Goal: Information Seeking & Learning: Learn about a topic

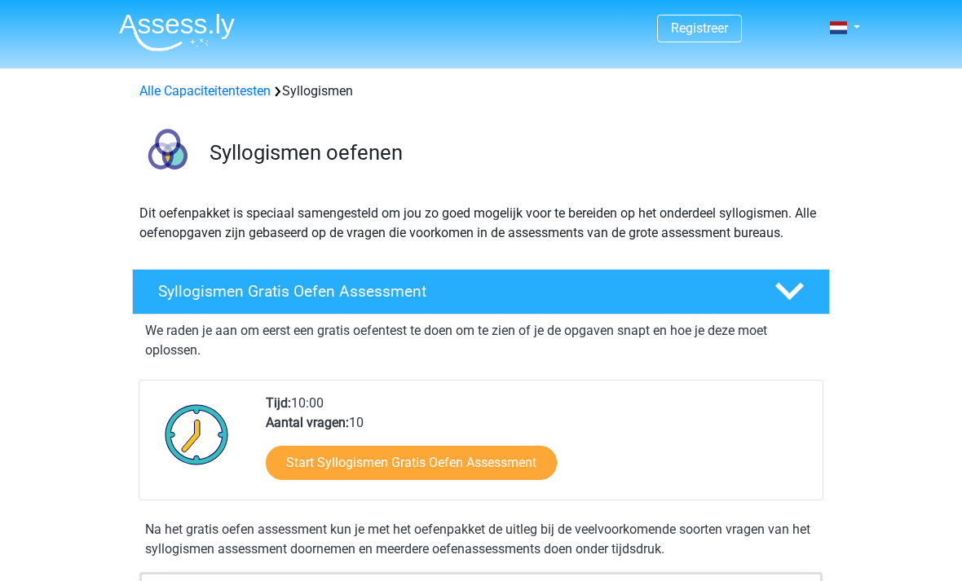
click at [419, 291] on h4 "Syllogismen Gratis Oefen Assessment" at bounding box center [453, 291] width 590 height 19
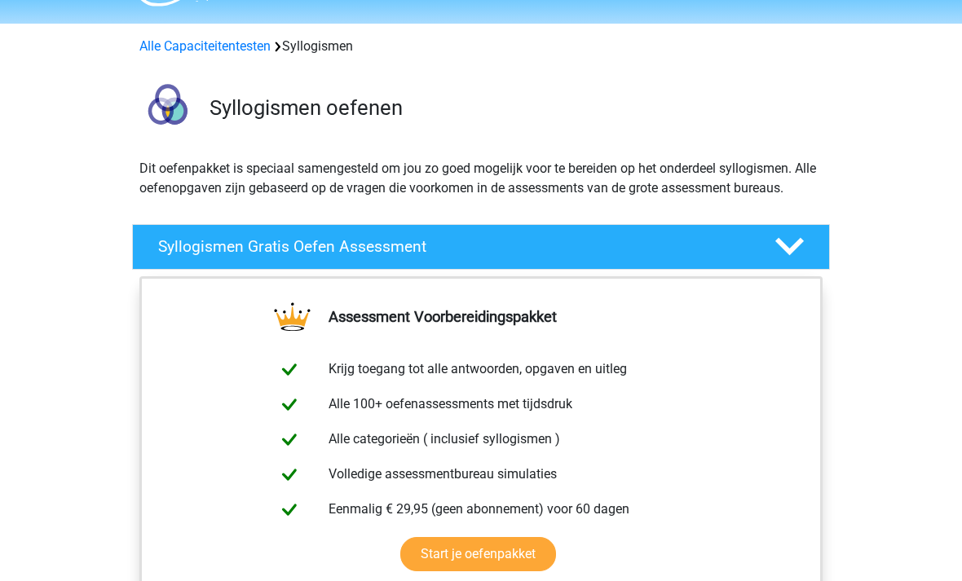
scroll to position [42, 0]
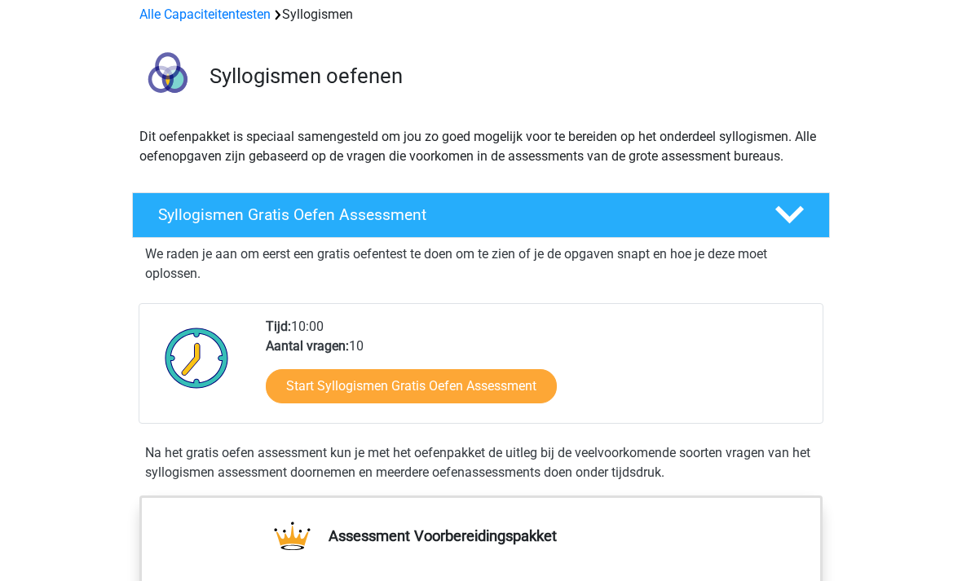
scroll to position [77, 0]
click at [473, 382] on link "Start Syllogismen Gratis Oefen Assessment" at bounding box center [411, 386] width 291 height 34
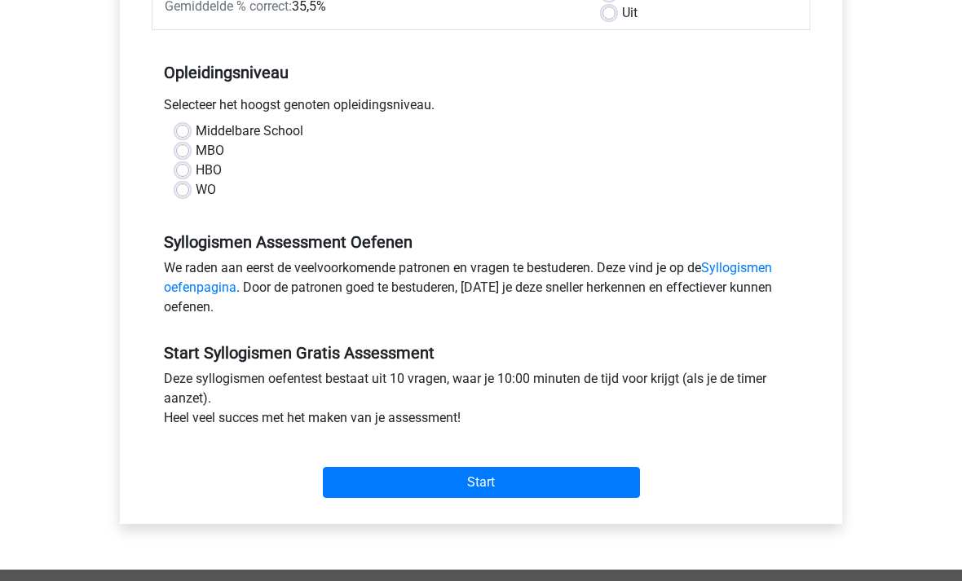
scroll to position [288, 0]
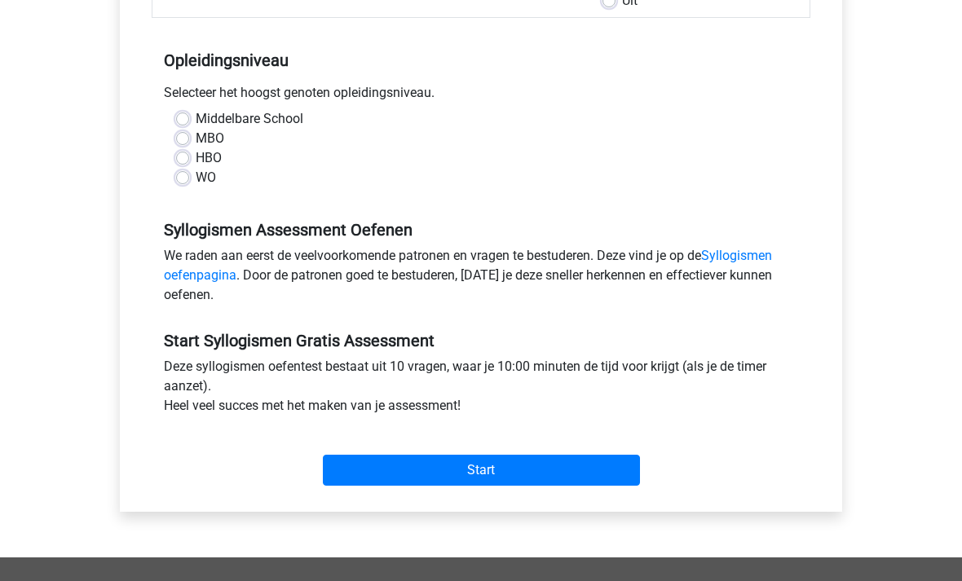
click at [493, 466] on input "Start" at bounding box center [481, 471] width 317 height 31
click at [191, 155] on div "HBO" at bounding box center [481, 158] width 610 height 20
click at [196, 156] on label "HBO" at bounding box center [209, 158] width 26 height 20
click at [179, 156] on input "HBO" at bounding box center [182, 156] width 13 height 16
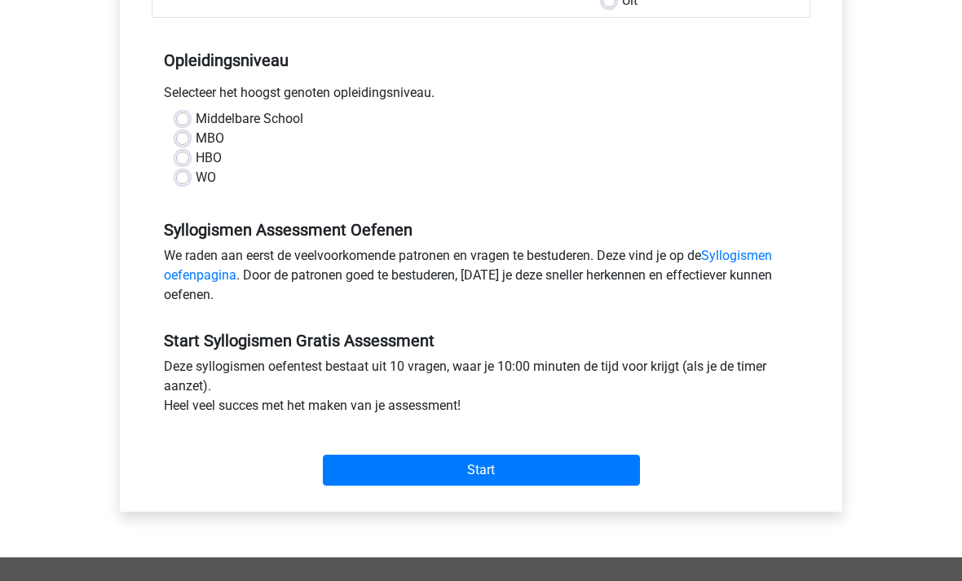
radio input "true"
click at [489, 469] on input "Start" at bounding box center [481, 470] width 317 height 31
